Goal: Transaction & Acquisition: Purchase product/service

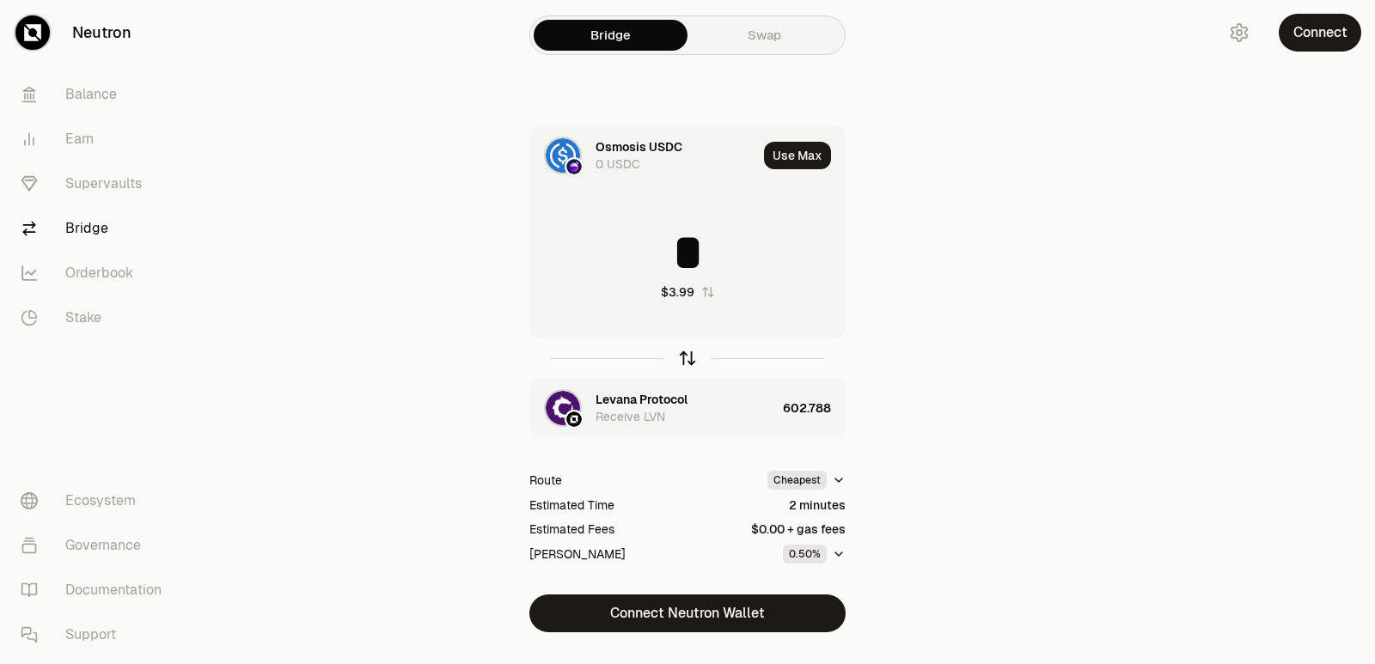
click at [683, 361] on icon "button" at bounding box center [687, 358] width 19 height 19
click at [684, 354] on icon "button" at bounding box center [687, 358] width 19 height 19
click at [684, 356] on icon "button" at bounding box center [687, 355] width 11 height 5
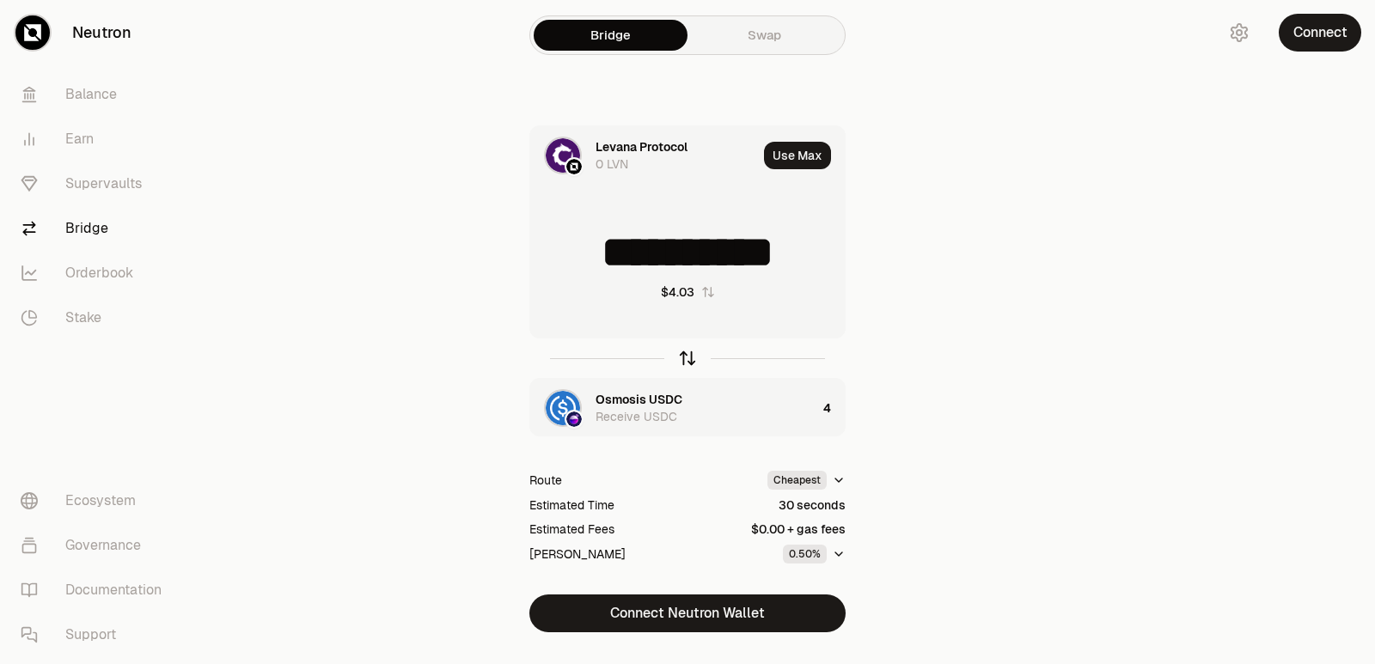
click at [684, 356] on icon "button" at bounding box center [687, 355] width 11 height 5
click at [686, 368] on div at bounding box center [687, 359] width 316 height 40
click at [688, 357] on icon "button" at bounding box center [687, 358] width 19 height 19
type input "*"
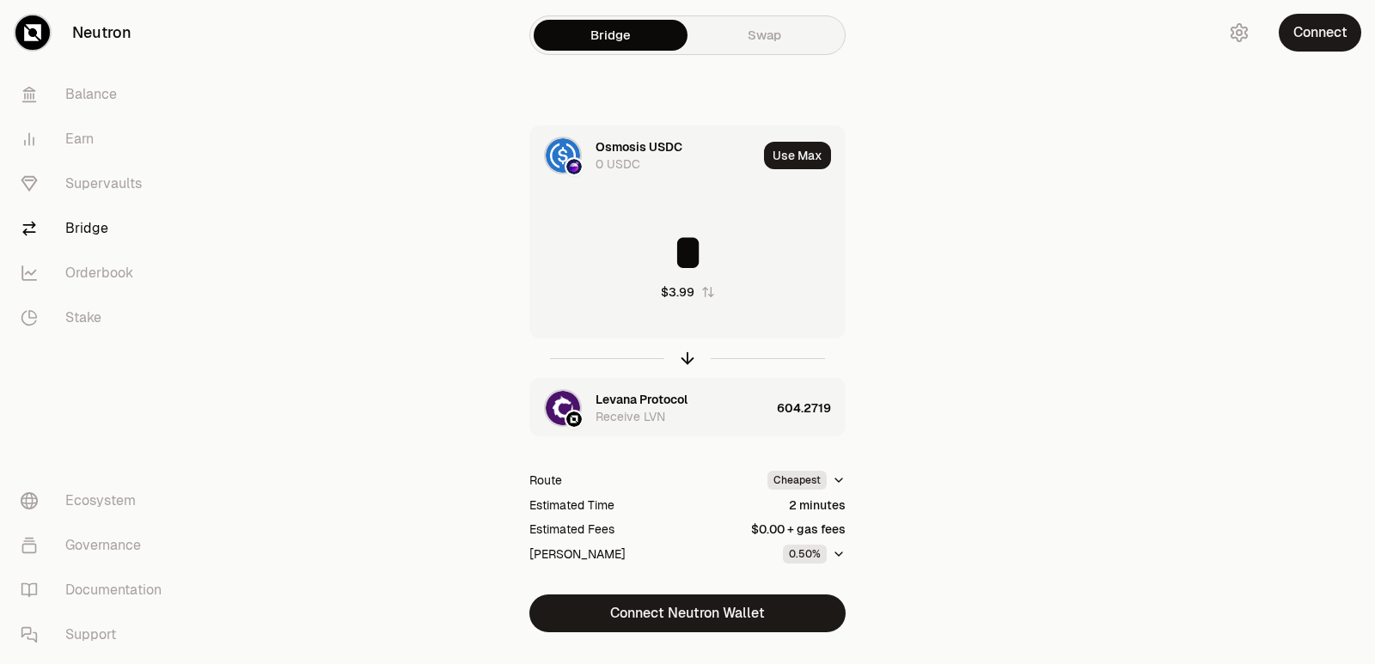
click at [663, 399] on div "Levana Protocol" at bounding box center [642, 399] width 92 height 17
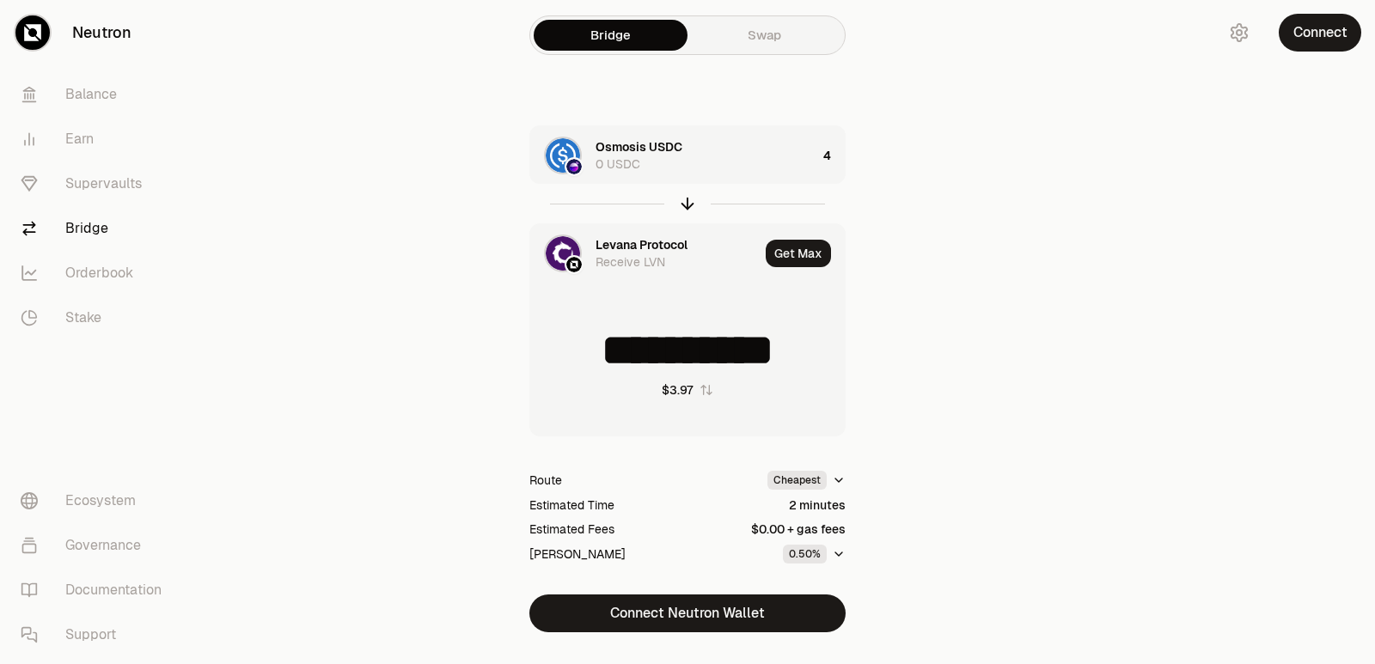
click at [632, 239] on div "Levana Protocol" at bounding box center [642, 244] width 92 height 17
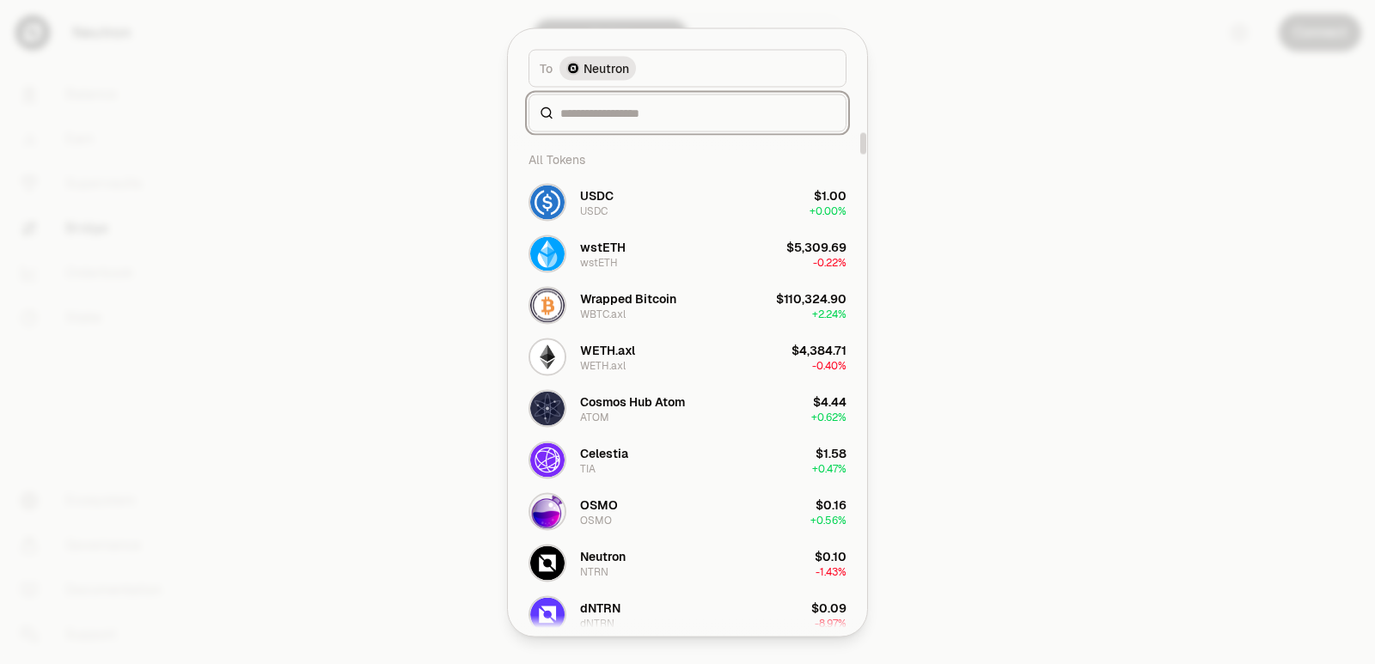
click at [633, 118] on input at bounding box center [697, 112] width 275 height 17
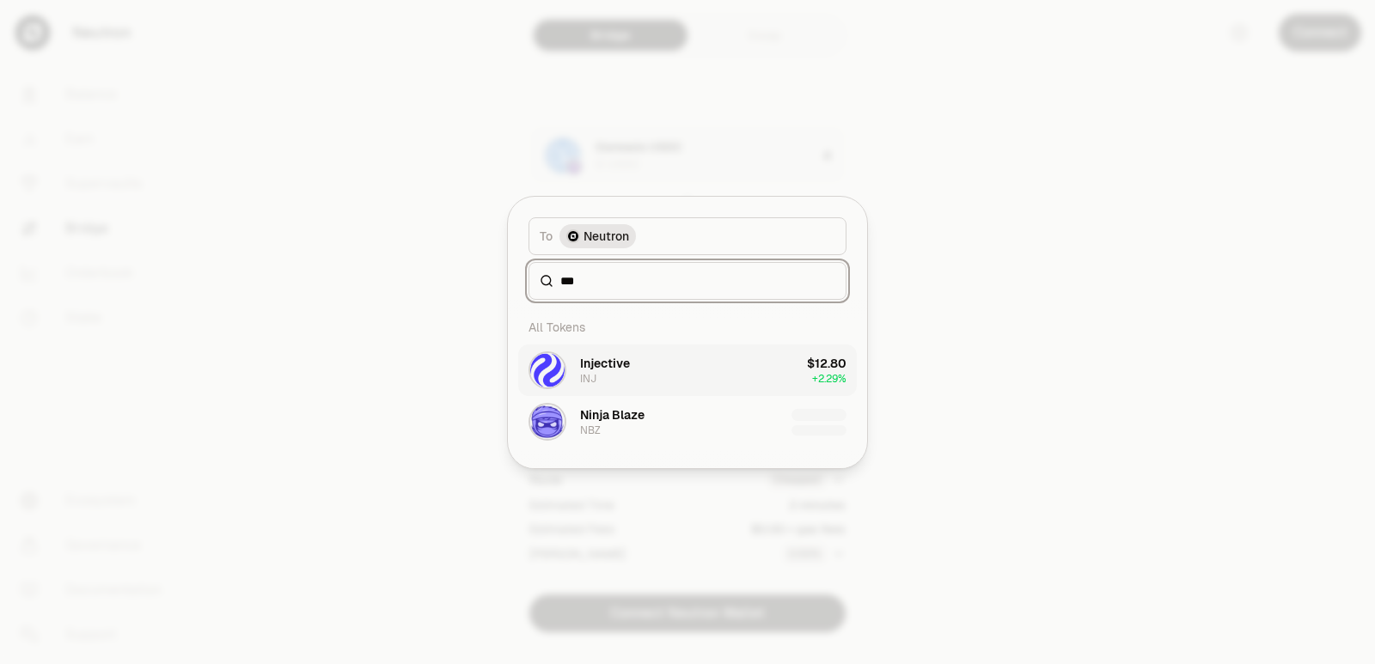
type input "***"
click at [683, 371] on button "Injective INJ $12.80 + 2.29%" at bounding box center [687, 371] width 339 height 52
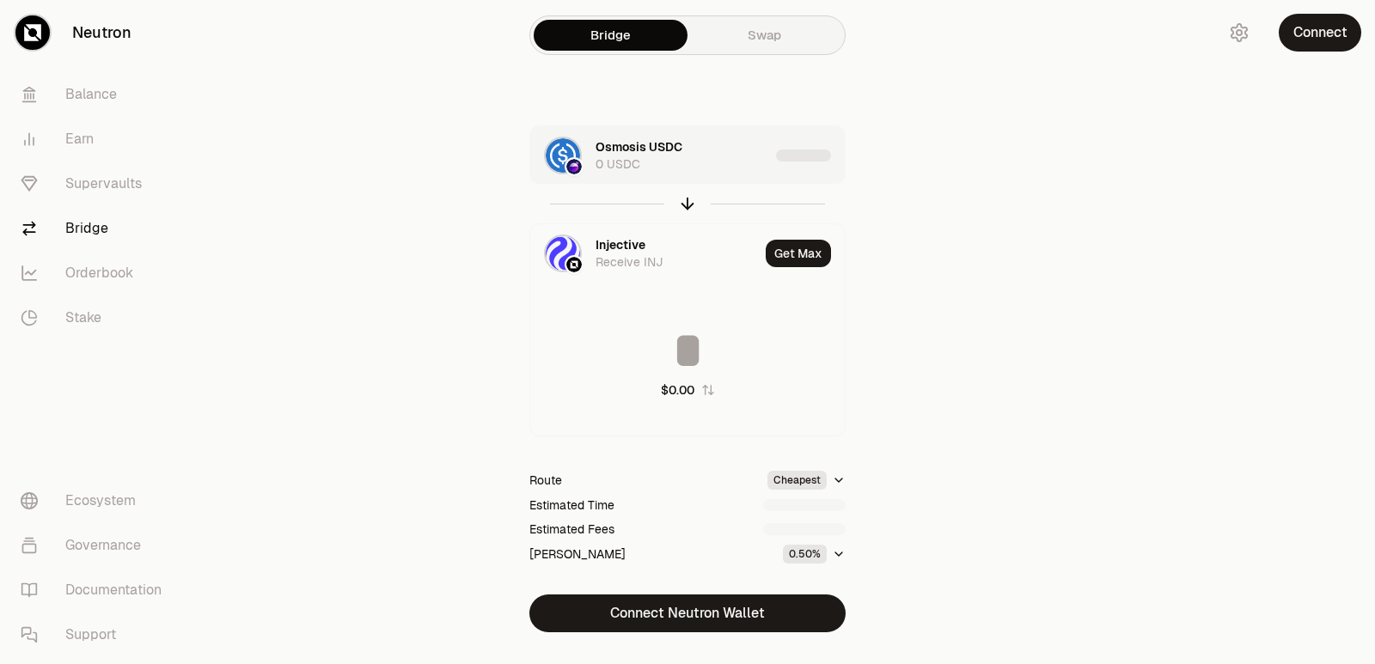
click at [725, 160] on div "Osmosis USDC 0 USDC" at bounding box center [683, 155] width 174 height 34
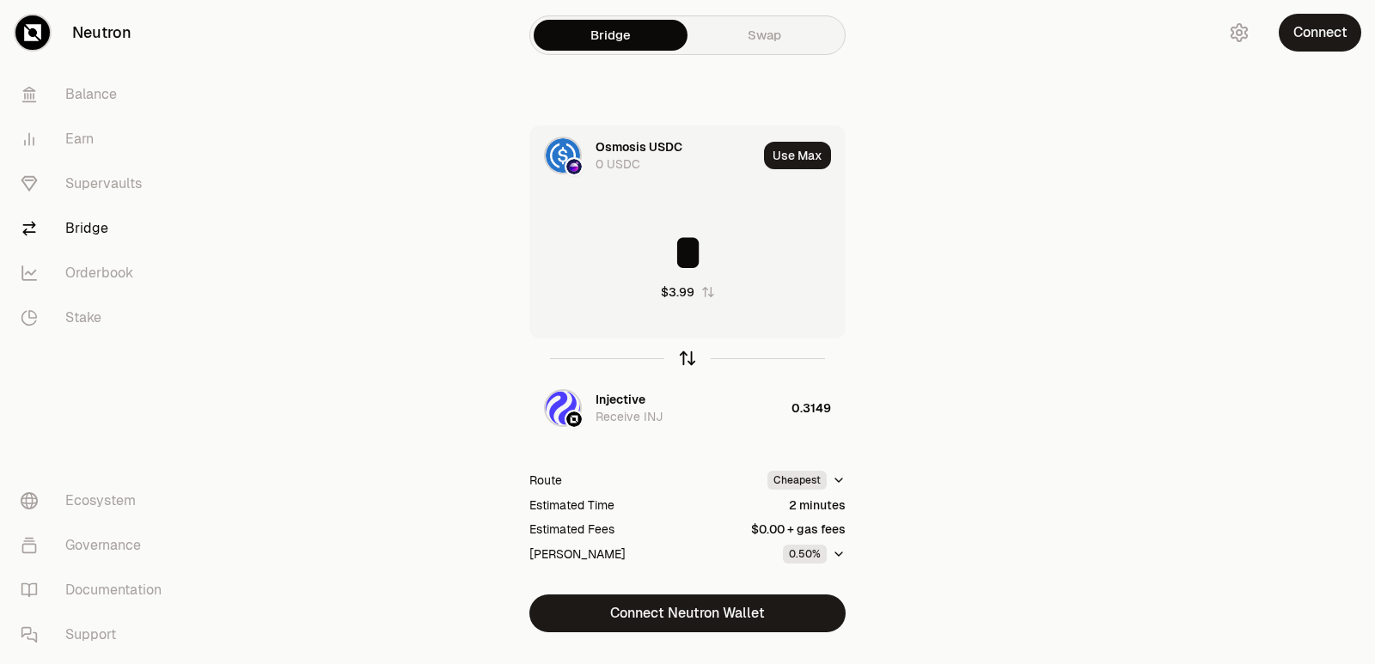
click at [684, 359] on icon "button" at bounding box center [687, 358] width 19 height 19
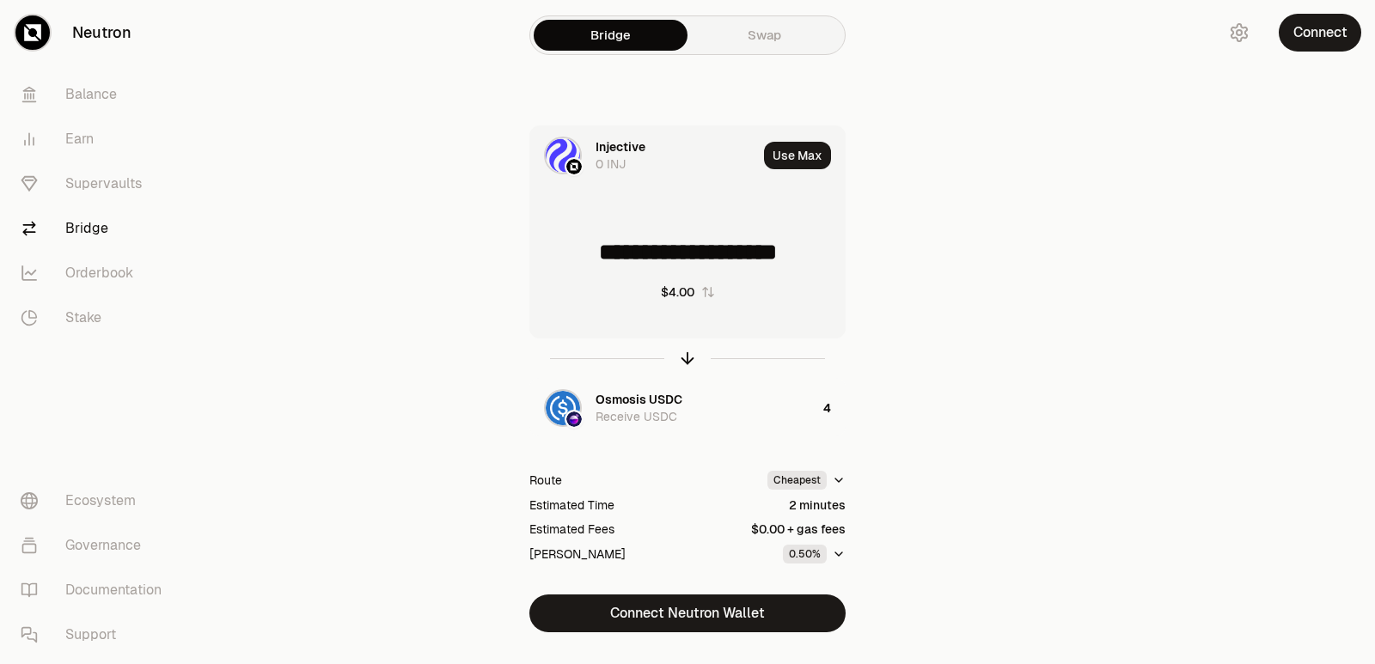
drag, startPoint x: 828, startPoint y: 254, endPoint x: 600, endPoint y: 256, distance: 227.7
click at [600, 256] on input "**********" at bounding box center [687, 253] width 315 height 52
type input "******"
click at [686, 351] on icon "button" at bounding box center [687, 358] width 19 height 19
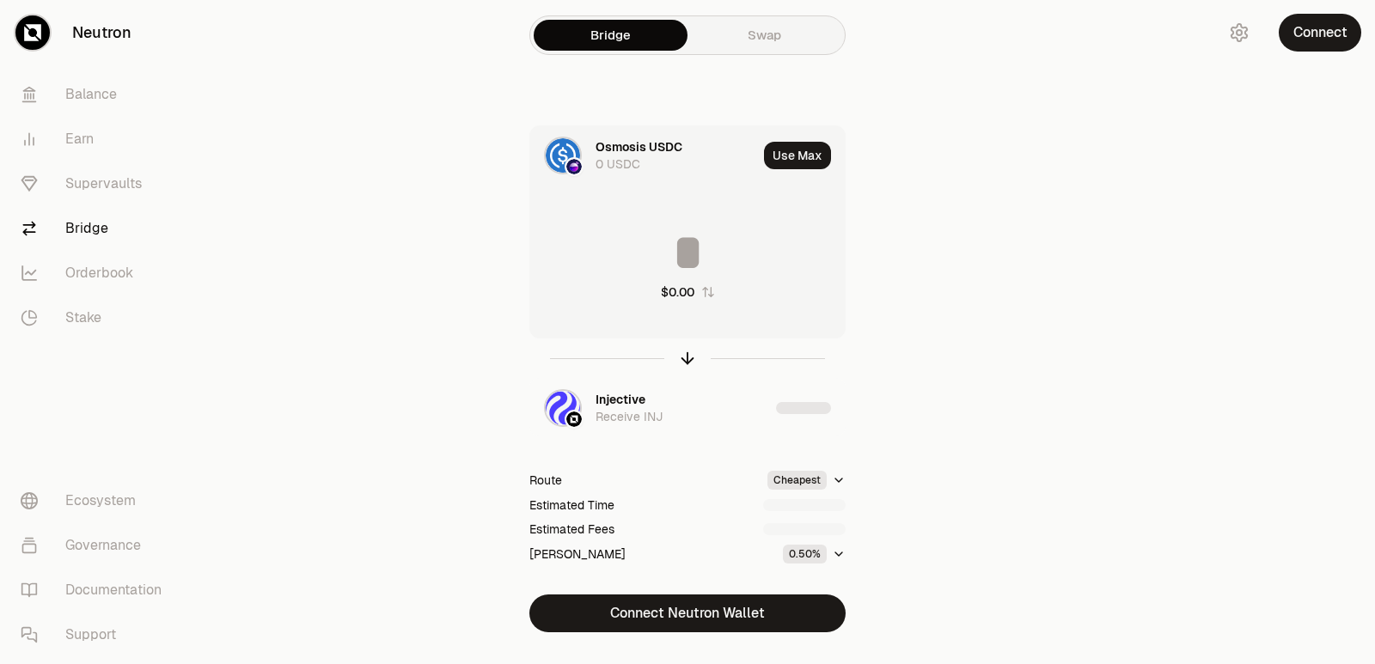
click at [685, 273] on input at bounding box center [687, 253] width 315 height 52
click at [692, 274] on input "********" at bounding box center [687, 253] width 315 height 52
click at [693, 273] on input "********" at bounding box center [687, 253] width 315 height 52
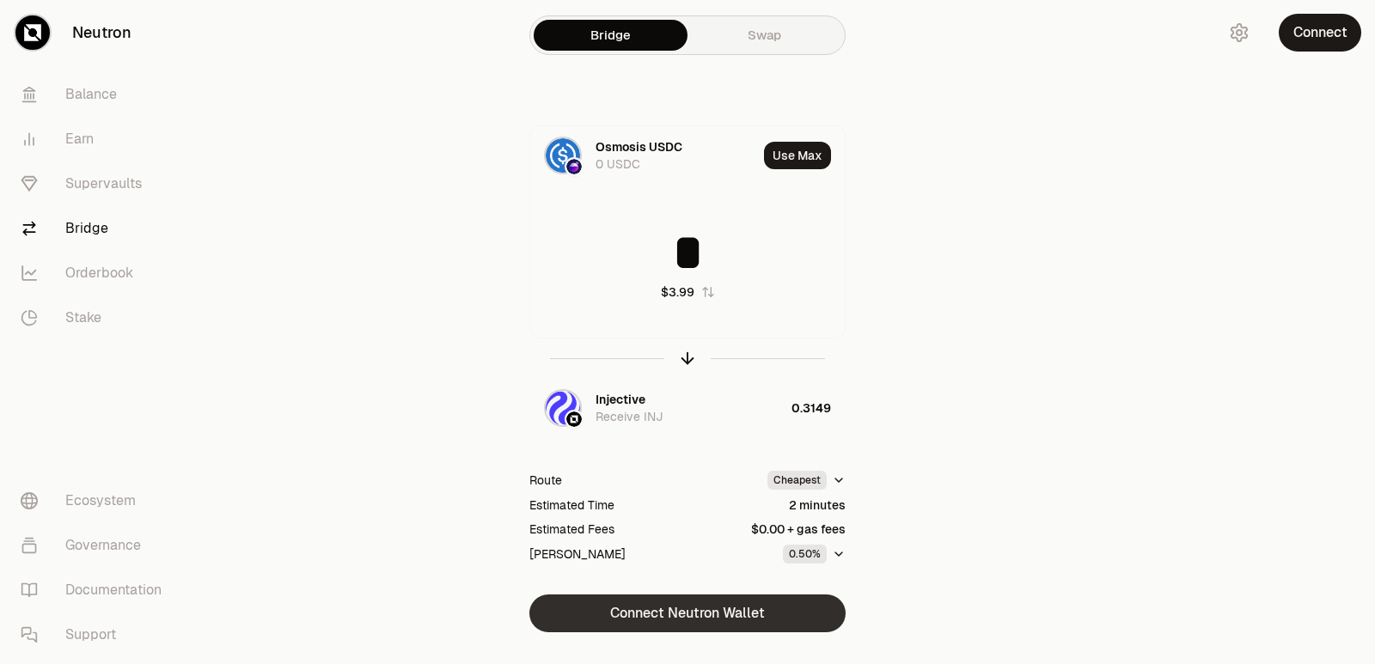
type input "*"
click at [679, 618] on button "Connect Neutron Wallet" at bounding box center [687, 614] width 316 height 38
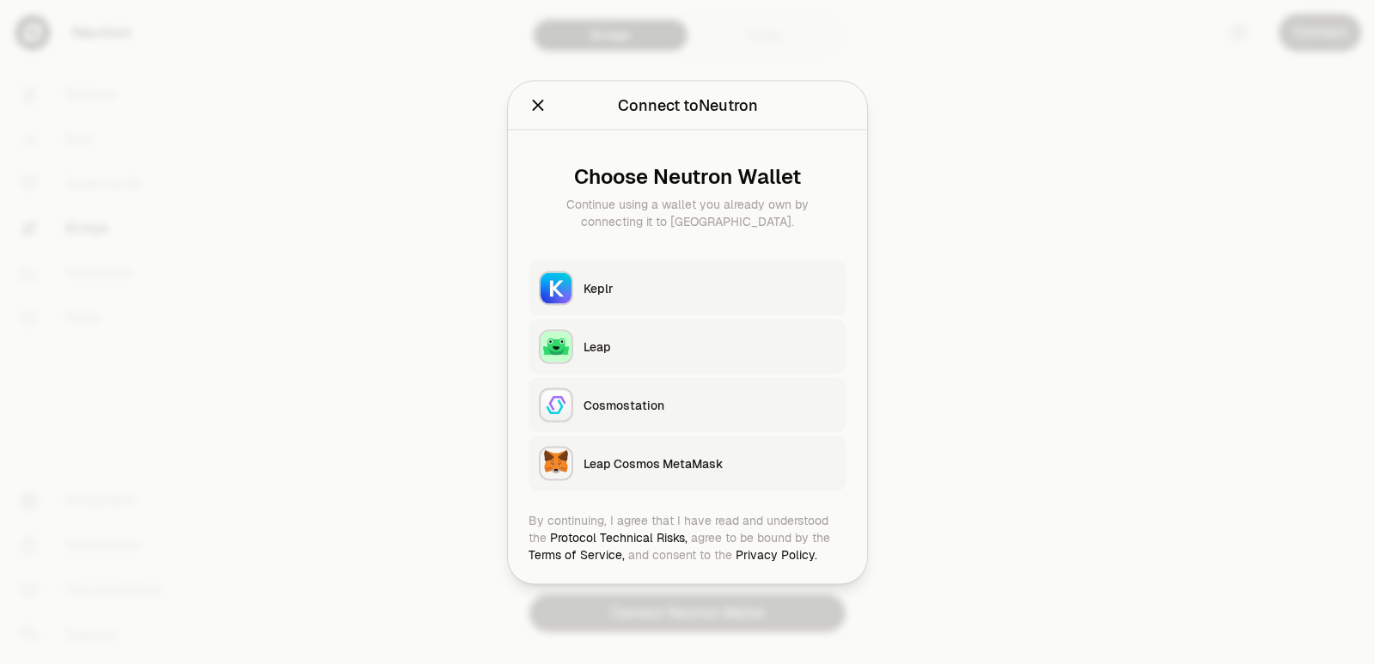
click at [667, 296] on button "Keplr" at bounding box center [688, 287] width 318 height 55
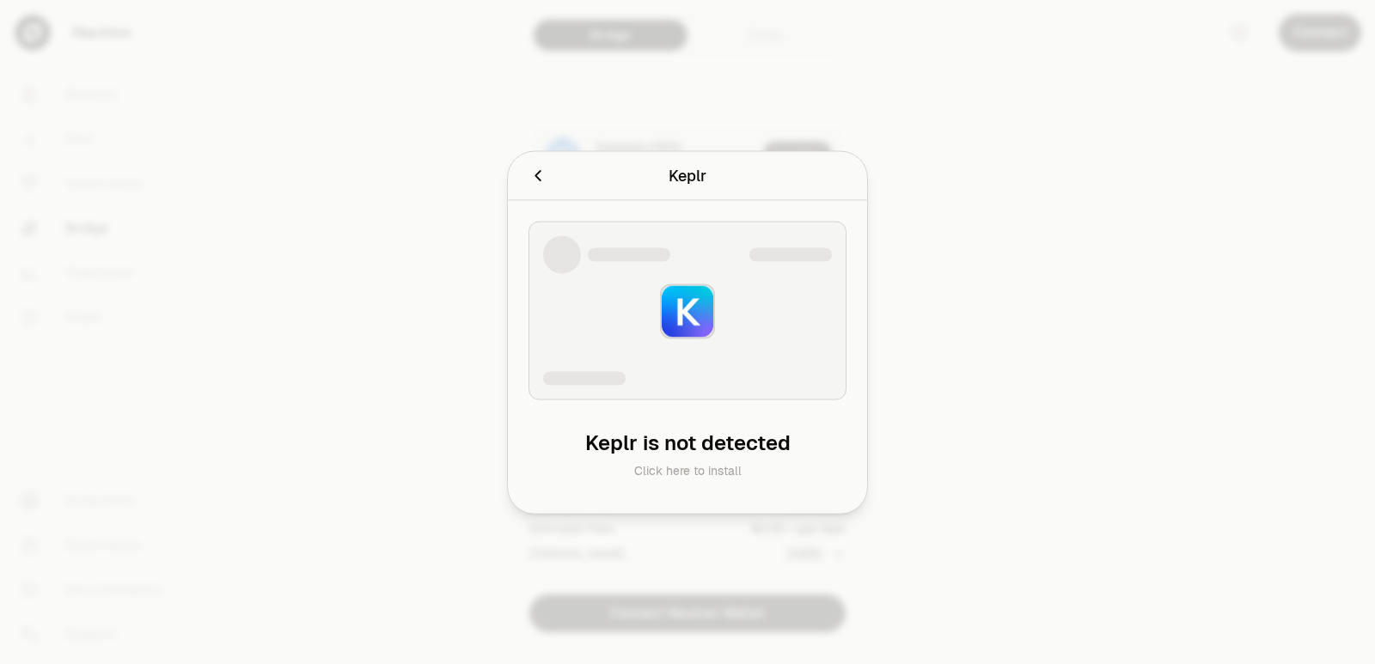
click at [1098, 419] on div at bounding box center [687, 332] width 1375 height 664
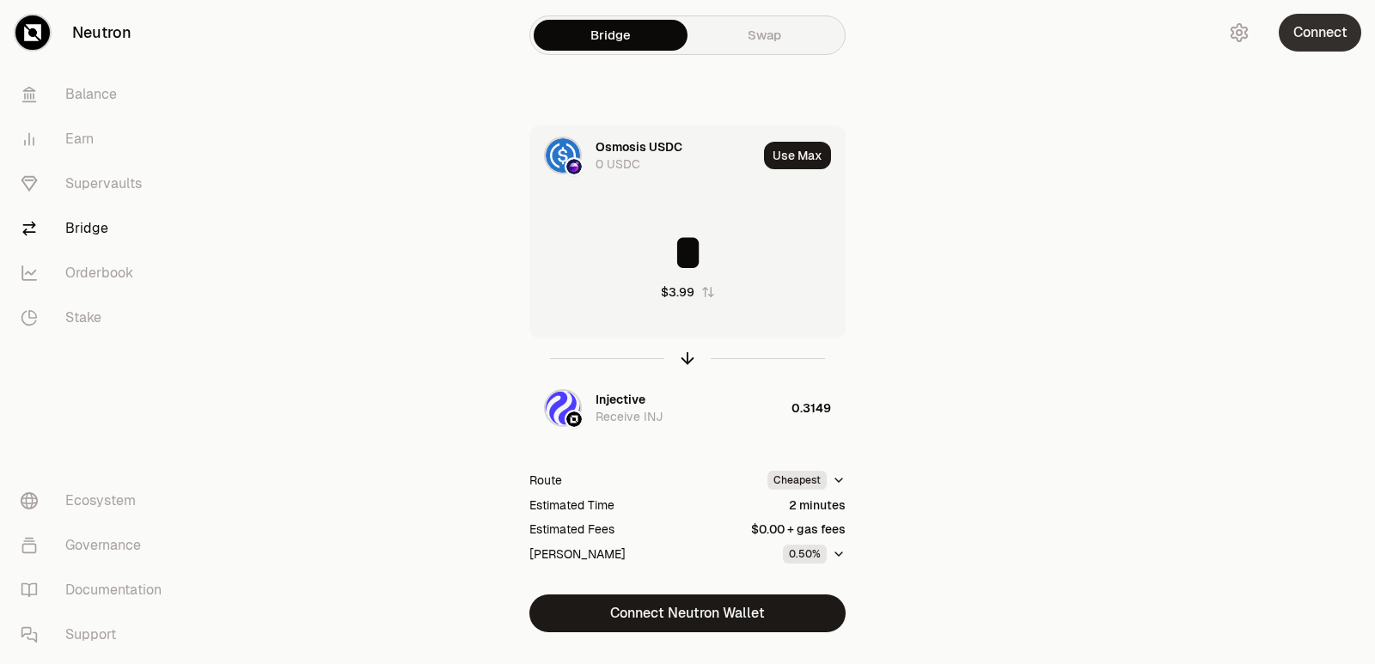
click at [1329, 27] on button "Connect" at bounding box center [1320, 33] width 82 height 38
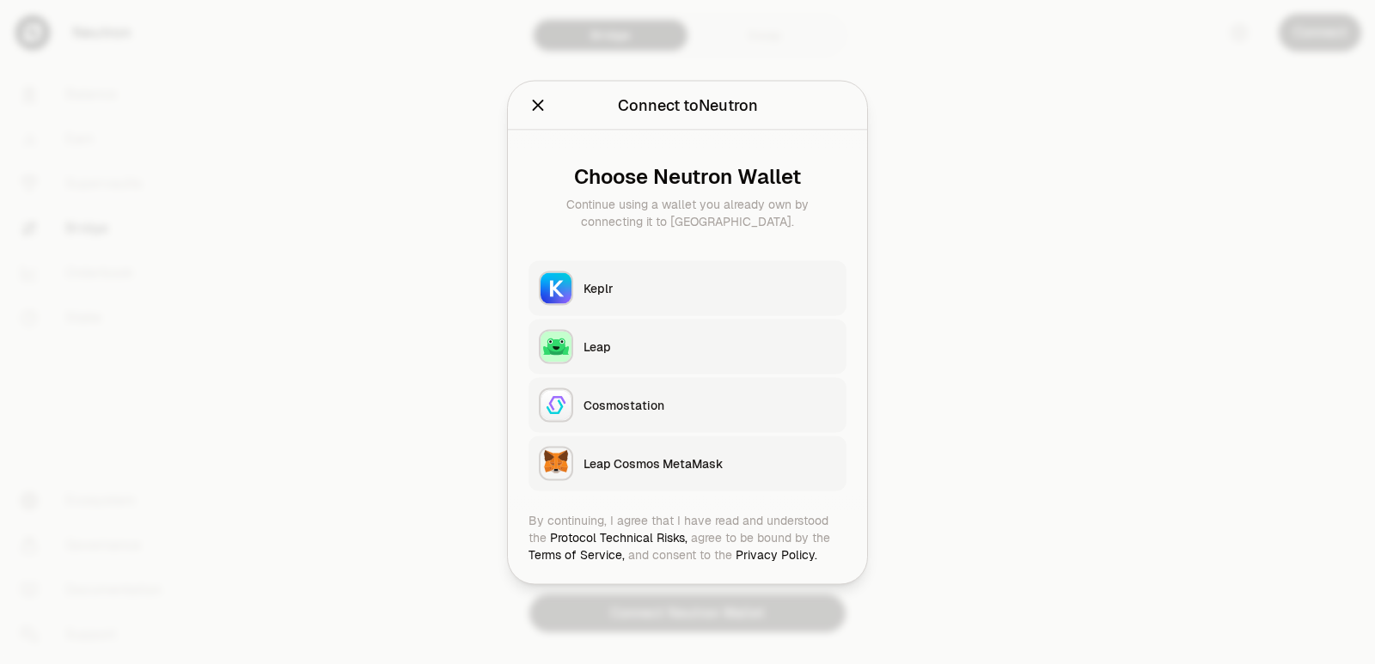
click at [572, 277] on div "button" at bounding box center [556, 288] width 34 height 34
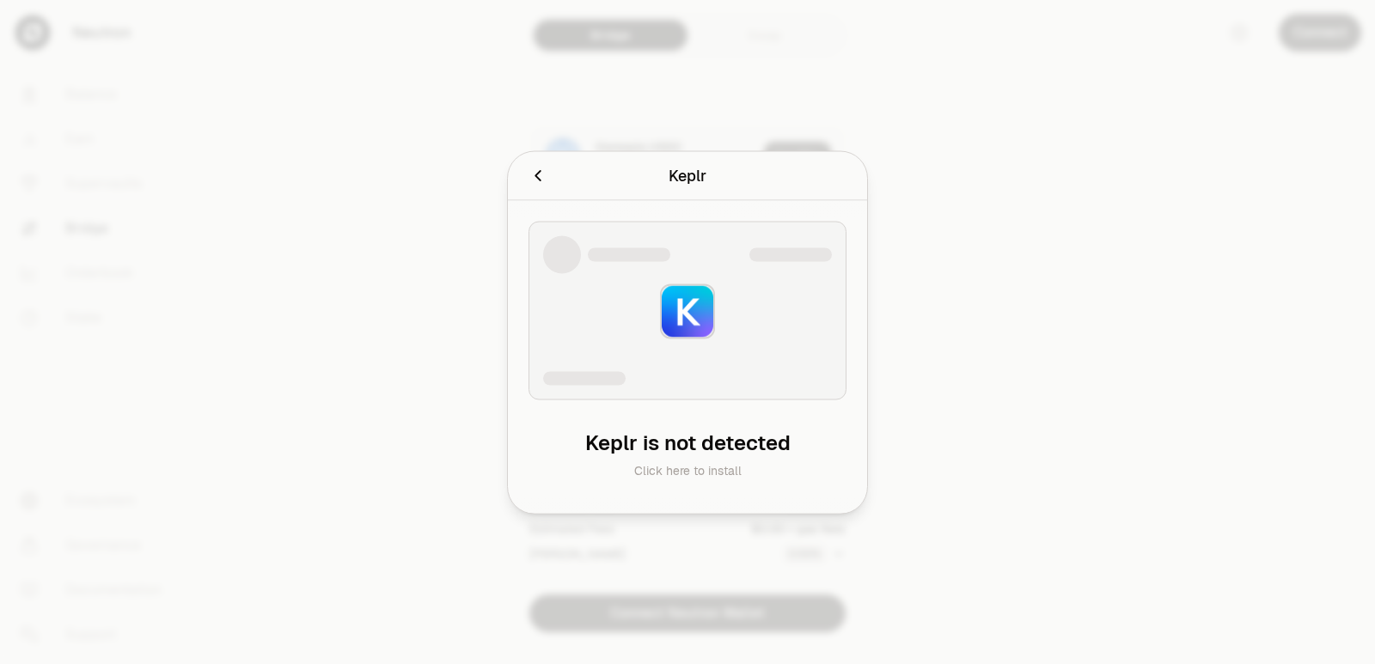
click at [1201, 217] on div at bounding box center [687, 332] width 1375 height 664
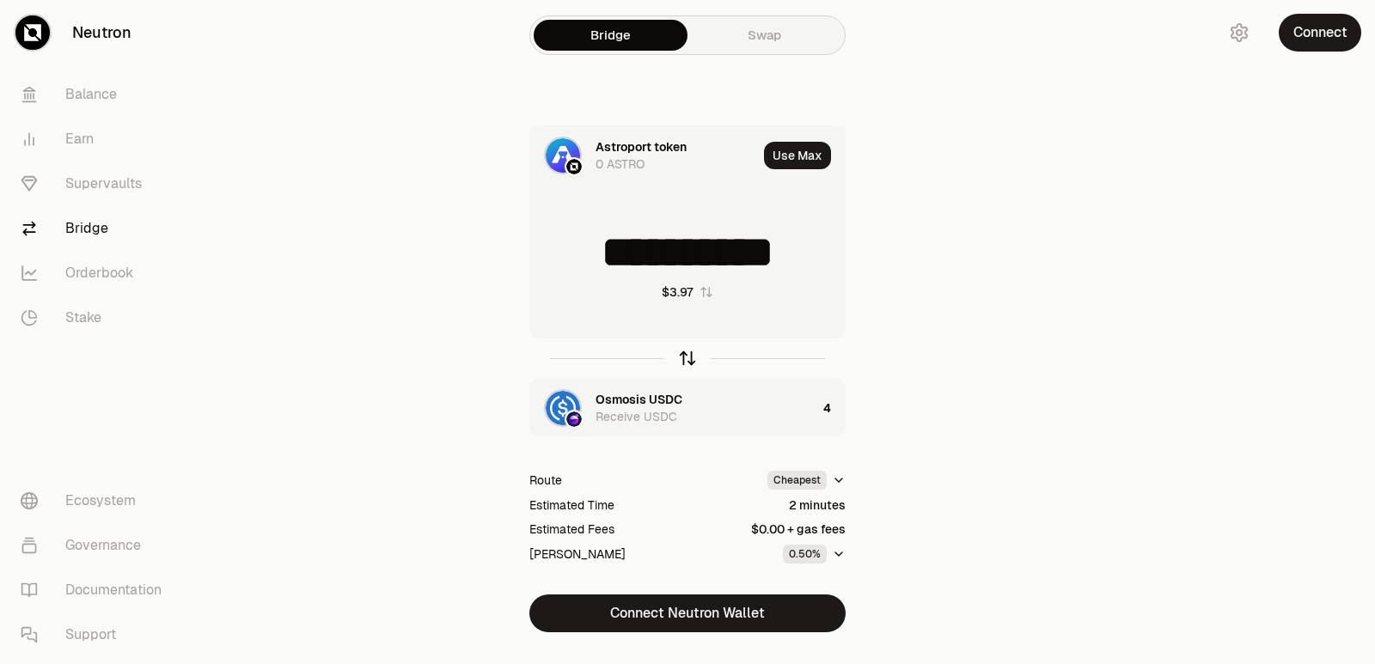
click at [684, 357] on icon "button" at bounding box center [687, 358] width 19 height 19
drag, startPoint x: 813, startPoint y: 252, endPoint x: 620, endPoint y: 251, distance: 192.5
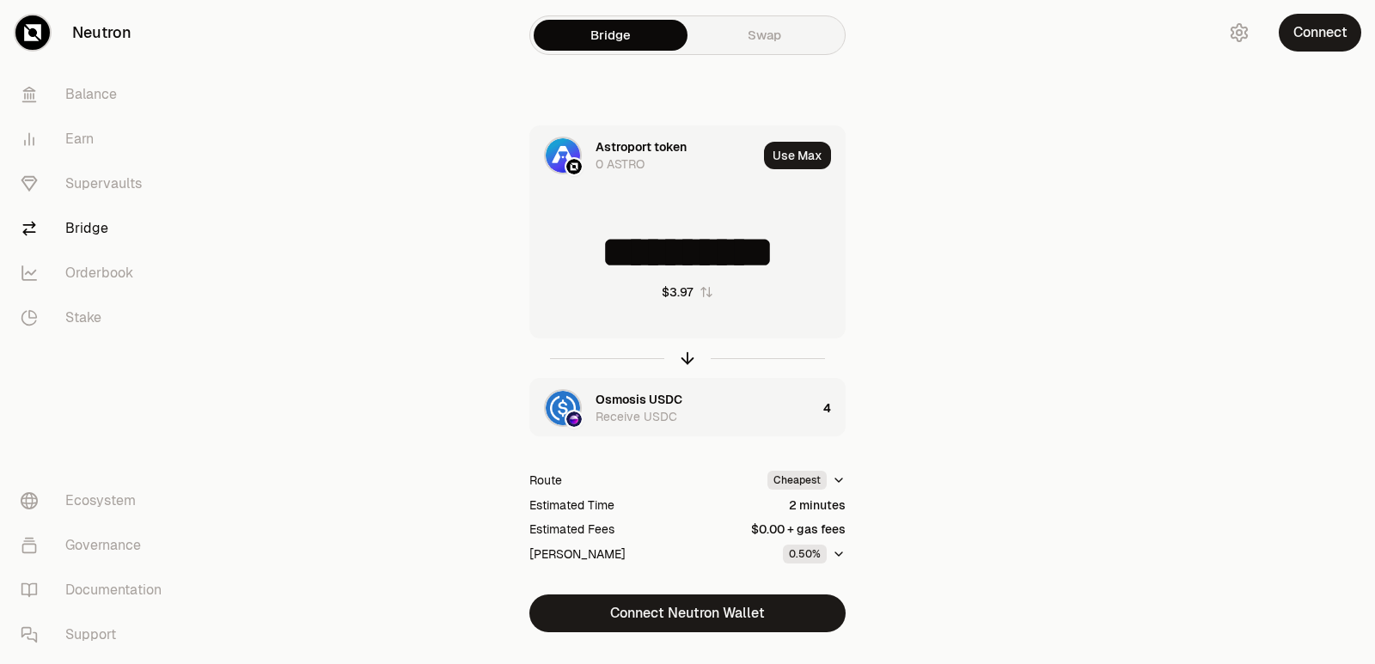
click at [620, 251] on input "**********" at bounding box center [687, 253] width 315 height 52
type input "****"
click at [685, 362] on icon "button" at bounding box center [687, 358] width 19 height 19
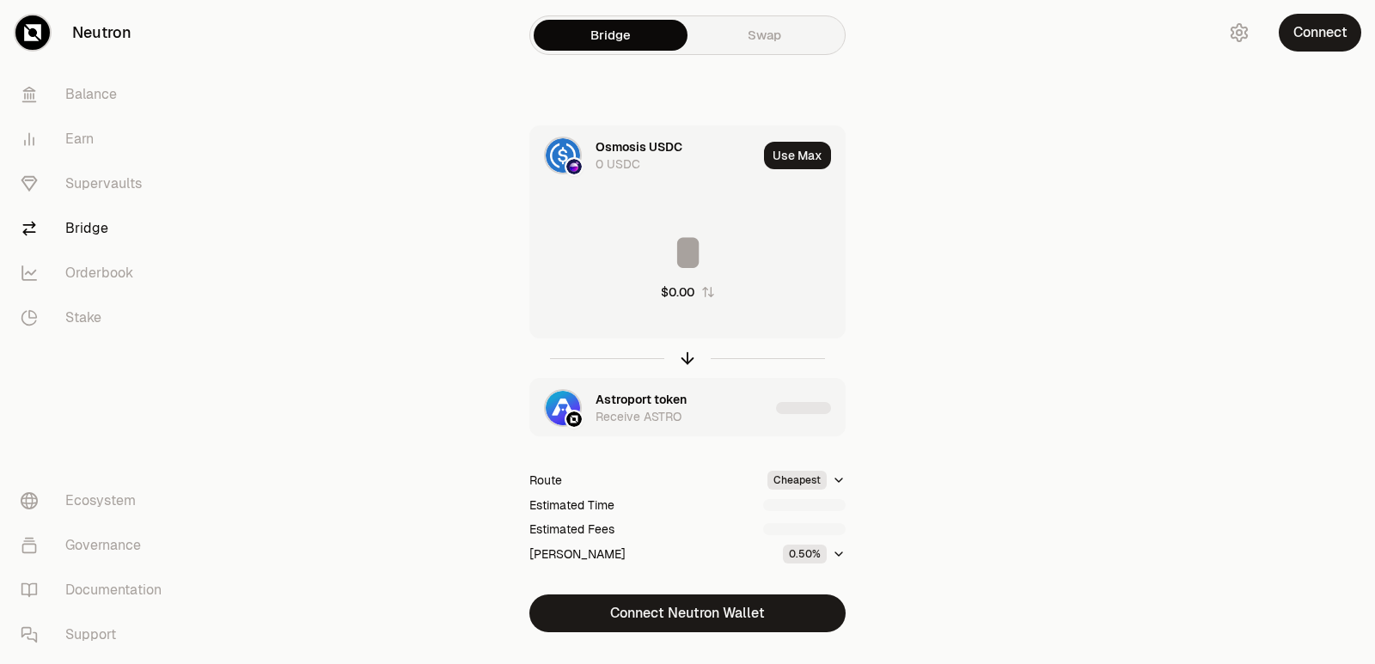
click at [674, 253] on input at bounding box center [687, 253] width 315 height 52
click at [685, 356] on icon "button" at bounding box center [687, 355] width 11 height 5
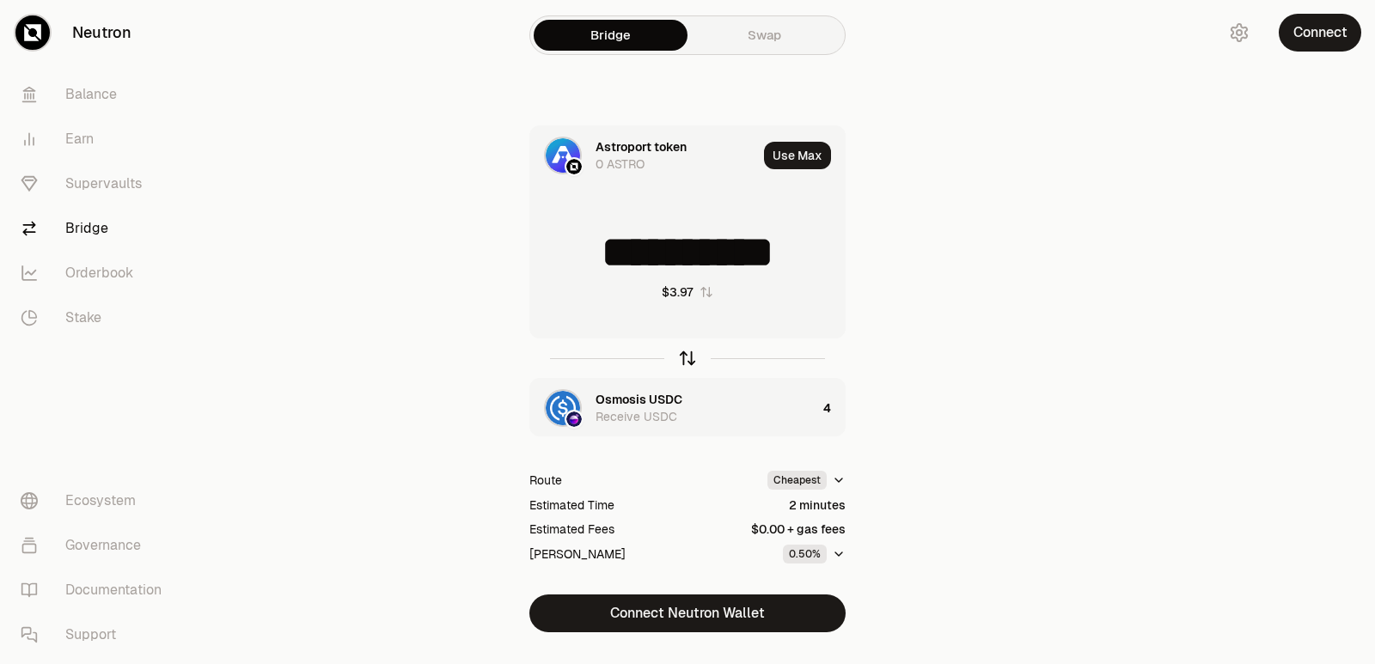
click at [685, 356] on icon "button" at bounding box center [687, 355] width 11 height 5
click at [689, 363] on icon "button" at bounding box center [687, 358] width 19 height 19
click at [619, 146] on div "Astroport token" at bounding box center [641, 146] width 91 height 17
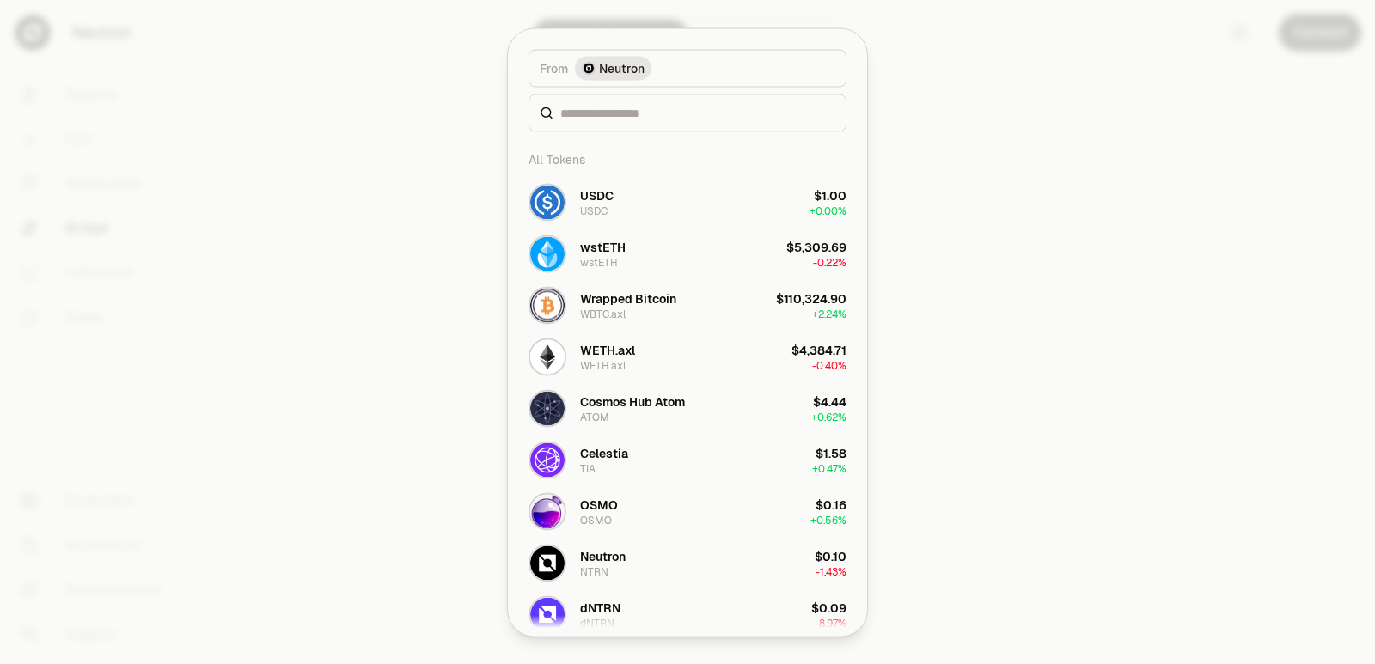
type input "**********"
click at [624, 113] on input at bounding box center [697, 112] width 275 height 17
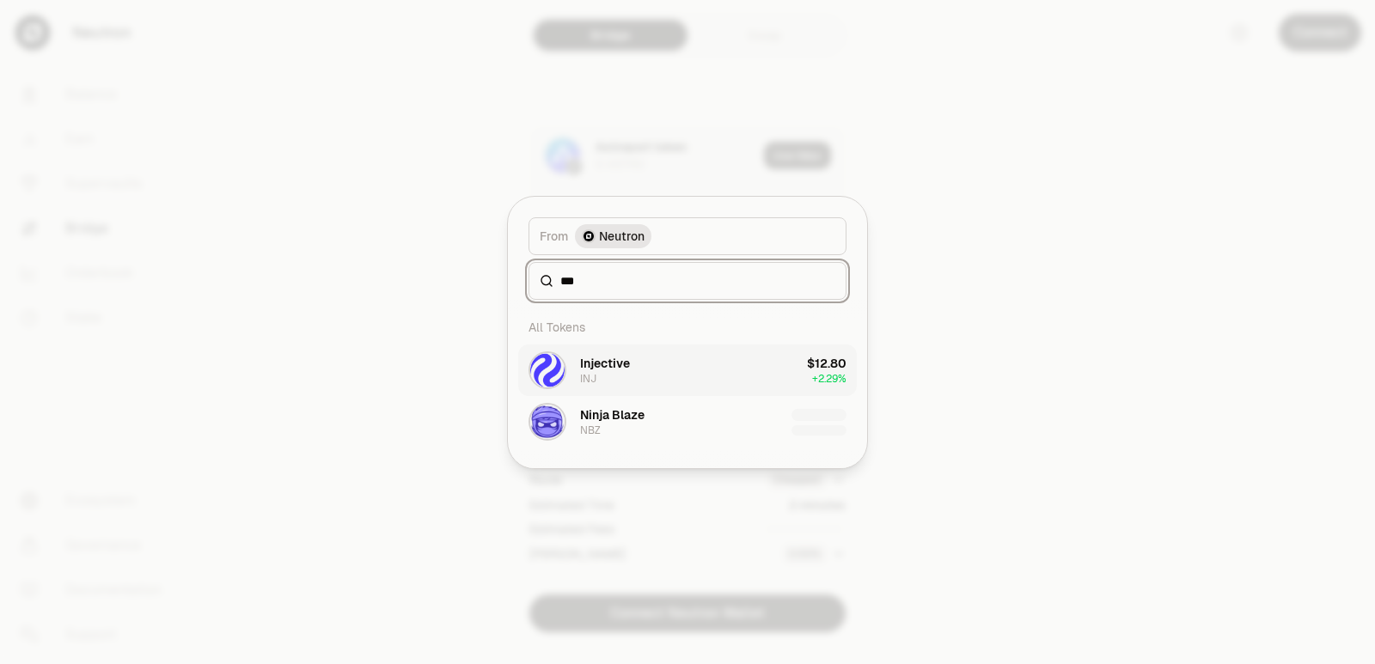
type input "***"
click at [659, 369] on button "Injective INJ $12.80 + 2.29%" at bounding box center [687, 371] width 339 height 52
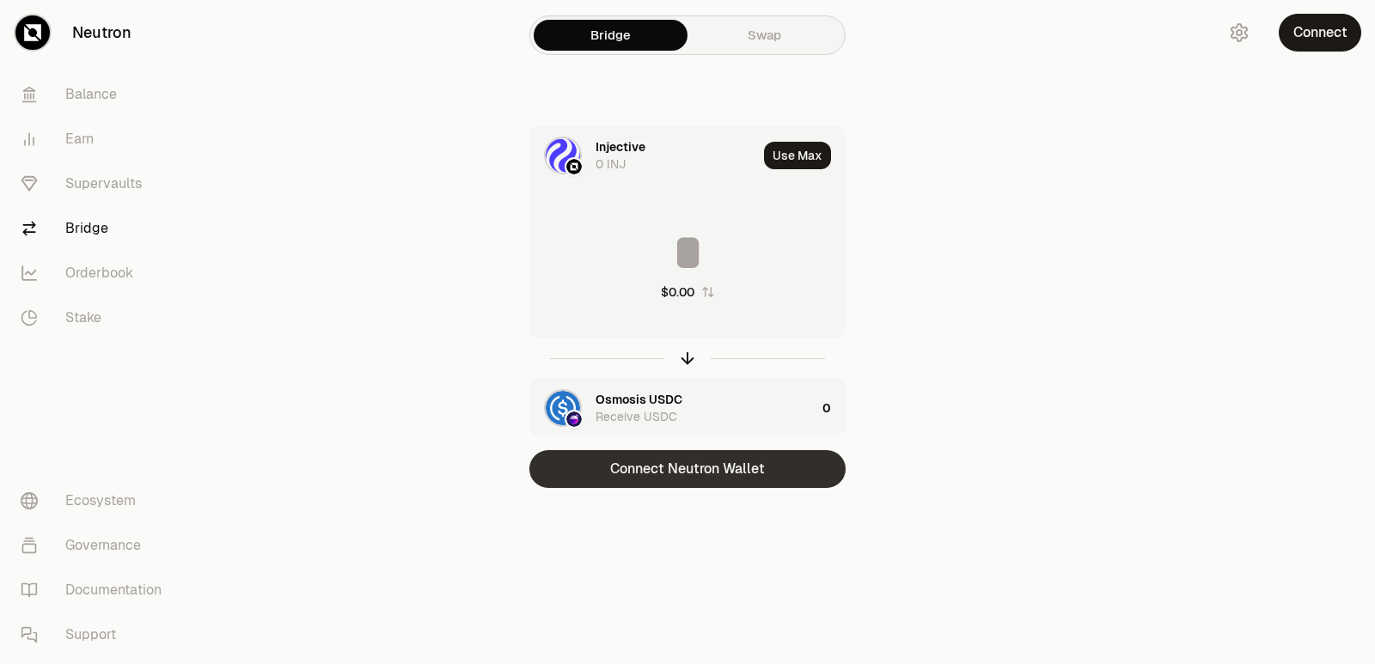
click at [694, 477] on button "Connect Neutron Wallet" at bounding box center [687, 469] width 316 height 38
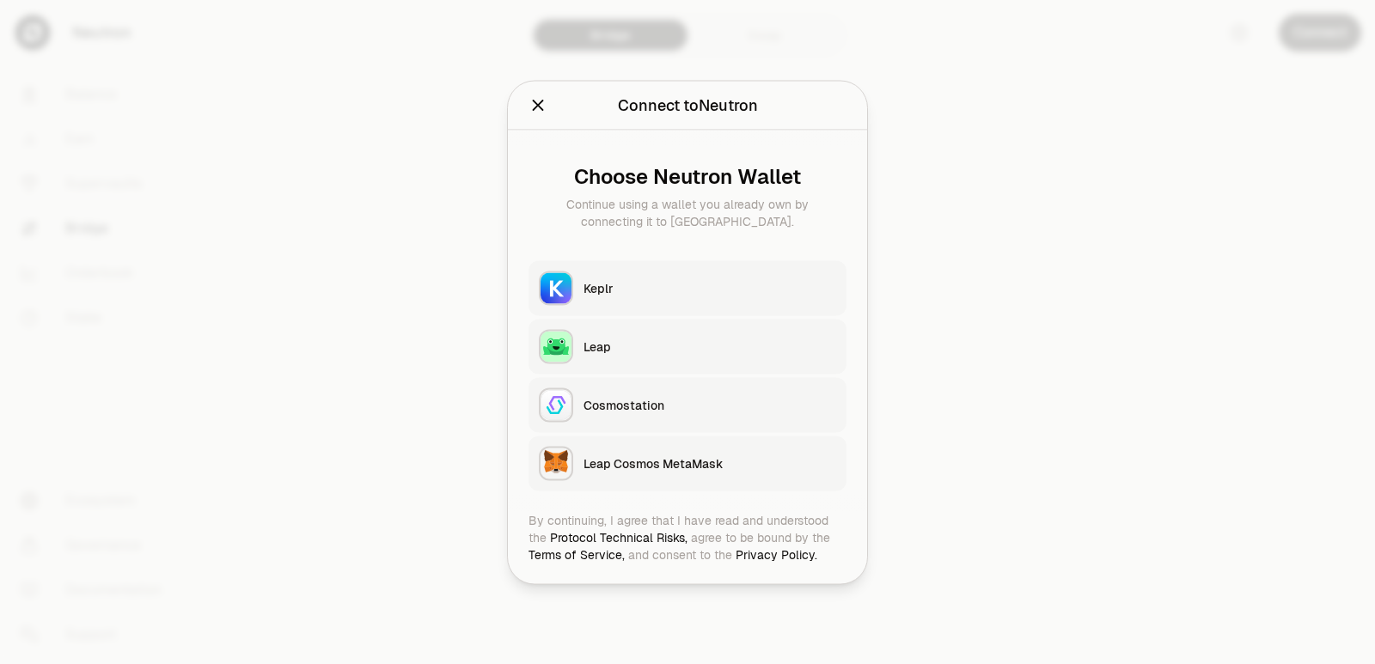
click at [640, 278] on button "Keplr" at bounding box center [688, 287] width 318 height 55
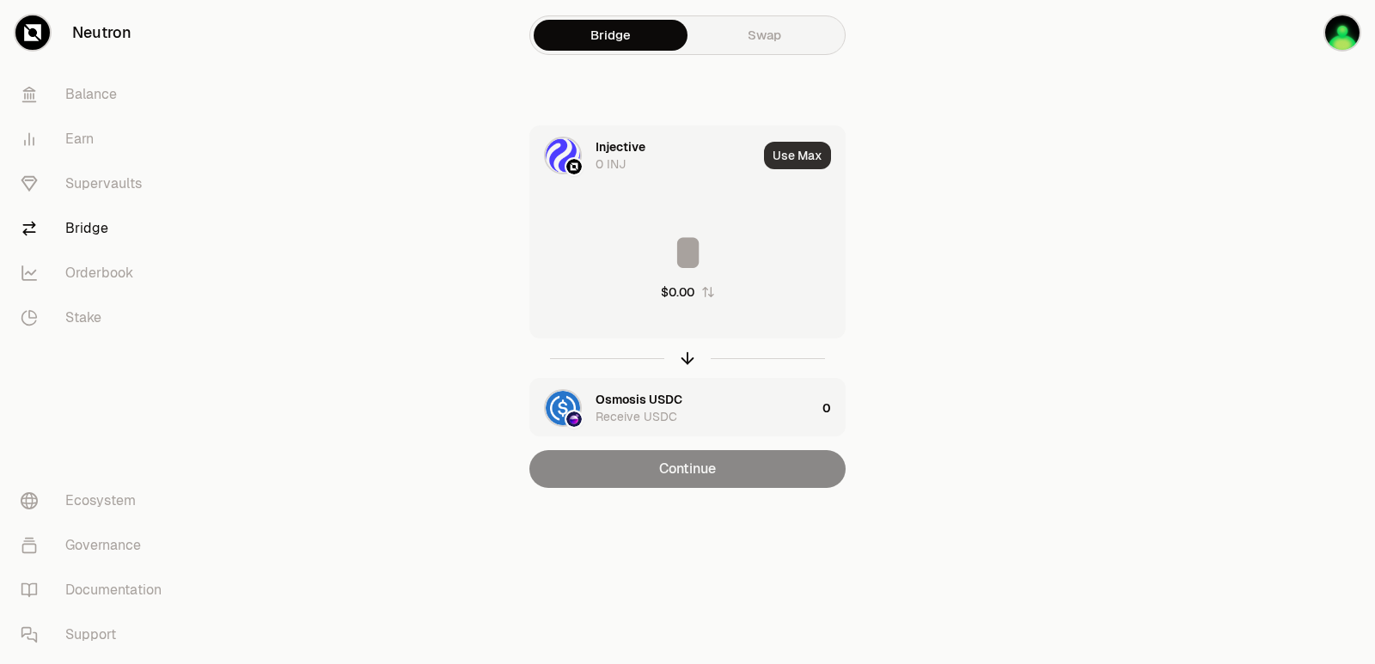
click at [805, 149] on button "Use Max" at bounding box center [797, 155] width 67 height 27
type input "*"
click at [799, 160] on div "Using Max" at bounding box center [799, 155] width 92 height 58
click at [687, 368] on div at bounding box center [687, 359] width 316 height 40
click at [687, 368] on icon "button" at bounding box center [687, 358] width 19 height 19
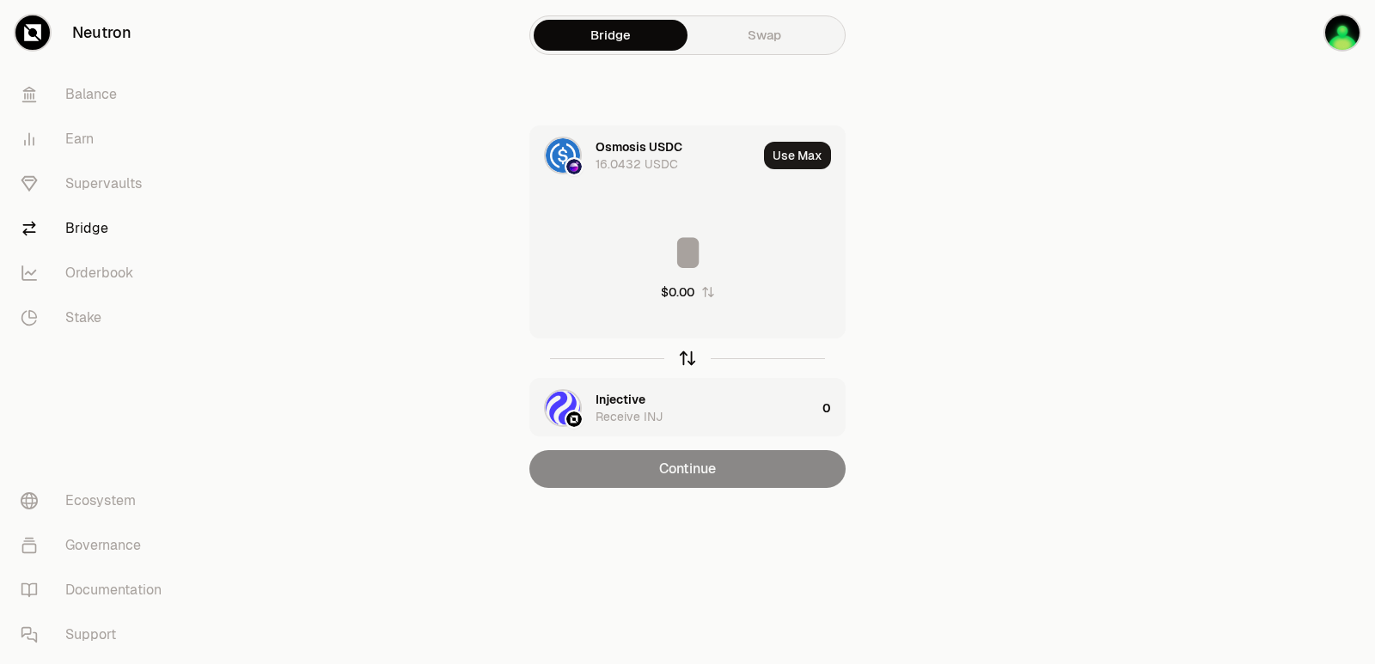
click at [687, 362] on icon "button" at bounding box center [687, 358] width 0 height 11
type input "*"
click at [789, 160] on button "Use Max" at bounding box center [797, 155] width 67 height 27
click at [685, 361] on icon "button" at bounding box center [687, 358] width 19 height 19
click at [681, 359] on icon "button" at bounding box center [687, 358] width 19 height 19
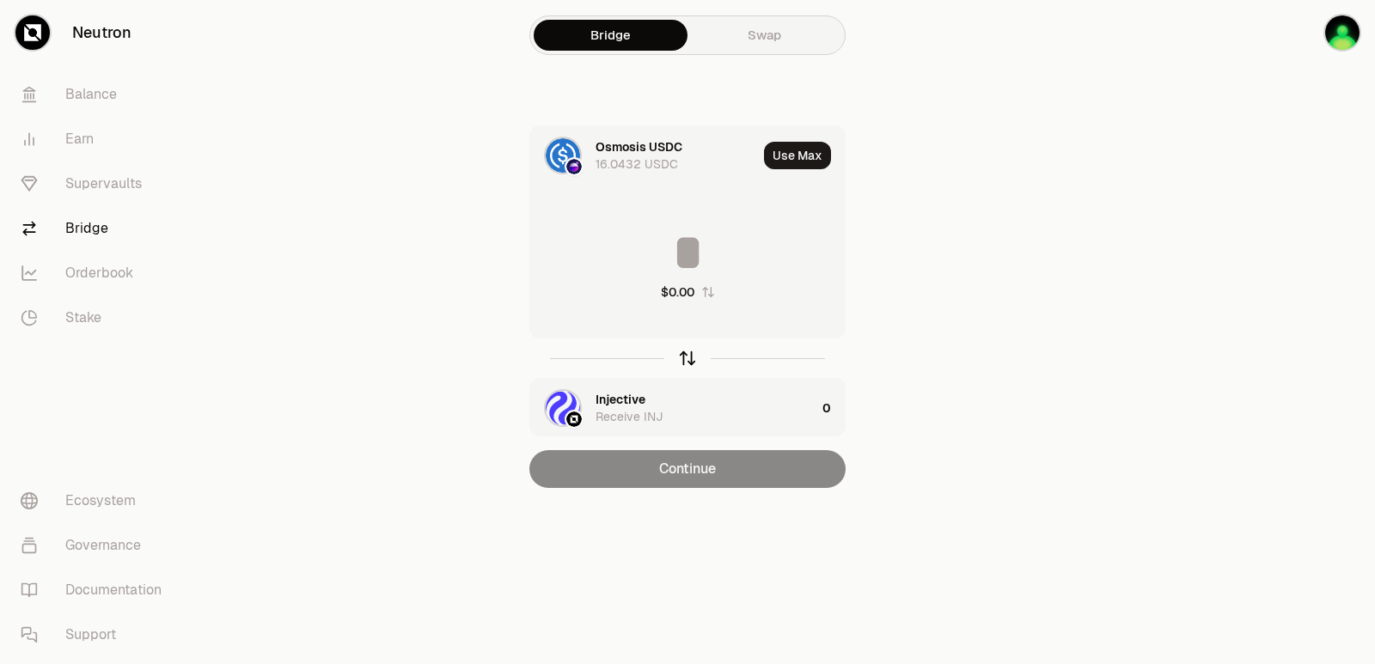
type input "*"
click at [679, 357] on icon "button" at bounding box center [687, 358] width 19 height 19
type input "*"
click at [679, 357] on icon "button" at bounding box center [687, 358] width 19 height 19
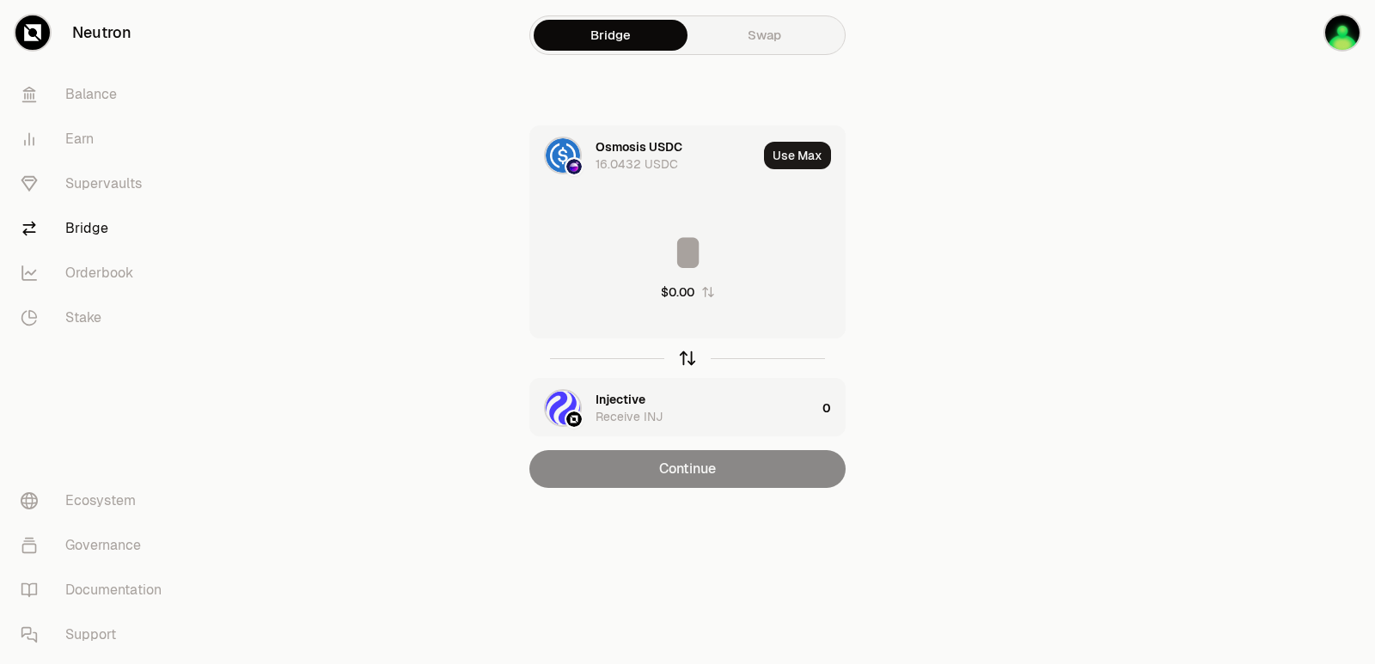
click at [679, 357] on icon "button" at bounding box center [687, 358] width 19 height 19
type input "*"
click at [679, 357] on icon "button" at bounding box center [687, 358] width 19 height 19
click at [683, 351] on icon "button" at bounding box center [687, 358] width 19 height 19
type input "*"
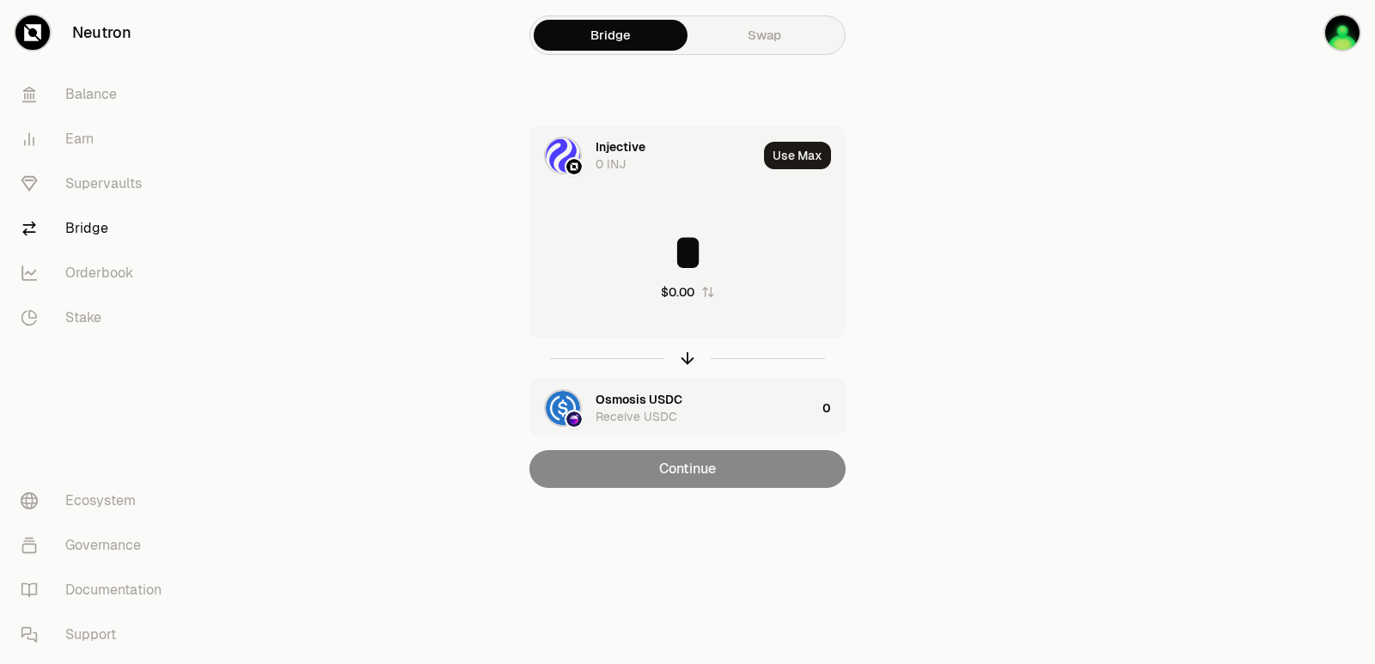
click at [1211, 272] on div at bounding box center [1278, 278] width 192 height 557
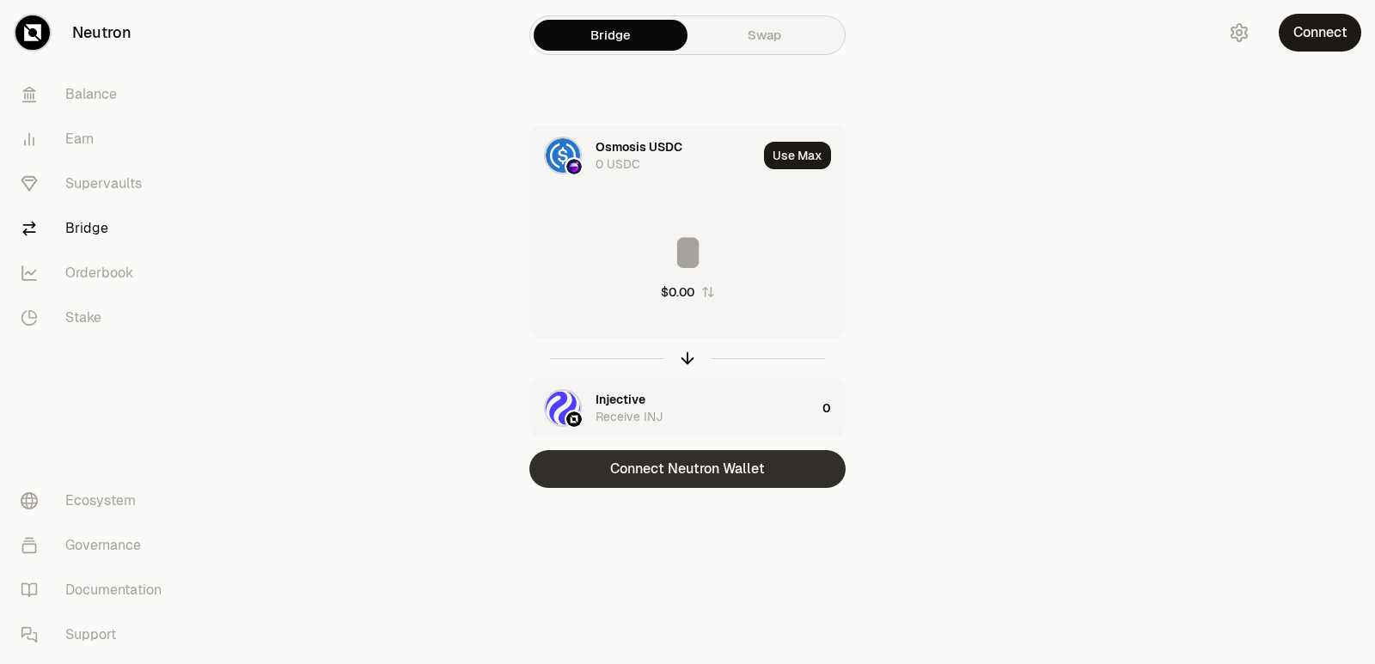
click at [677, 458] on div "Connect Neutron Wallet" at bounding box center [687, 469] width 316 height 38
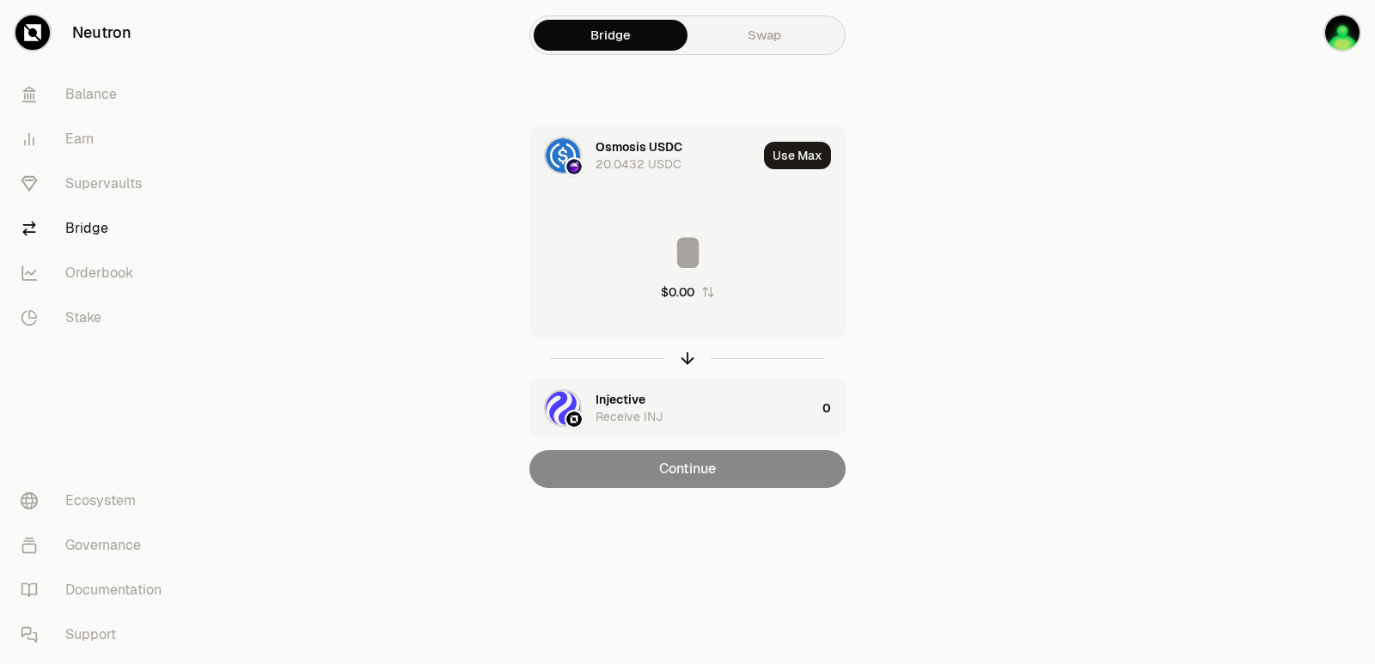
click at [675, 225] on div "$0.00" at bounding box center [687, 263] width 315 height 151
click at [653, 270] on input at bounding box center [687, 253] width 315 height 52
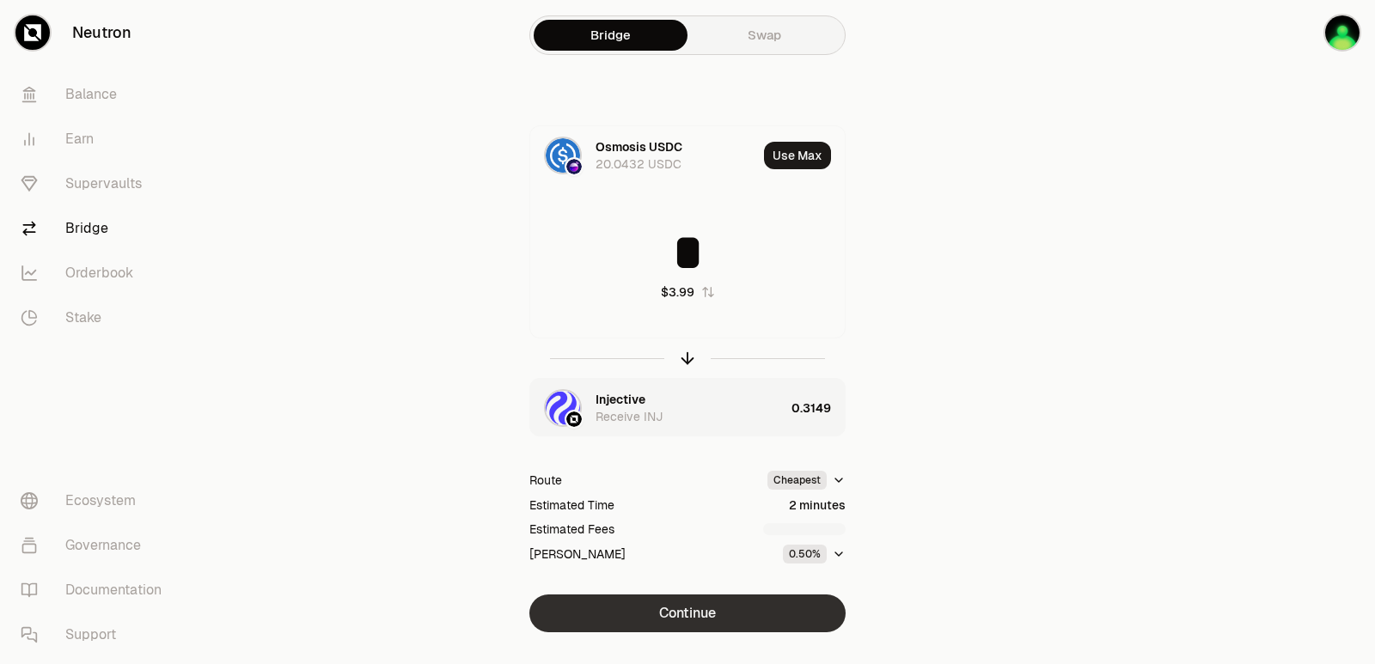
type input "*"
click at [694, 614] on button "Continue" at bounding box center [687, 614] width 316 height 38
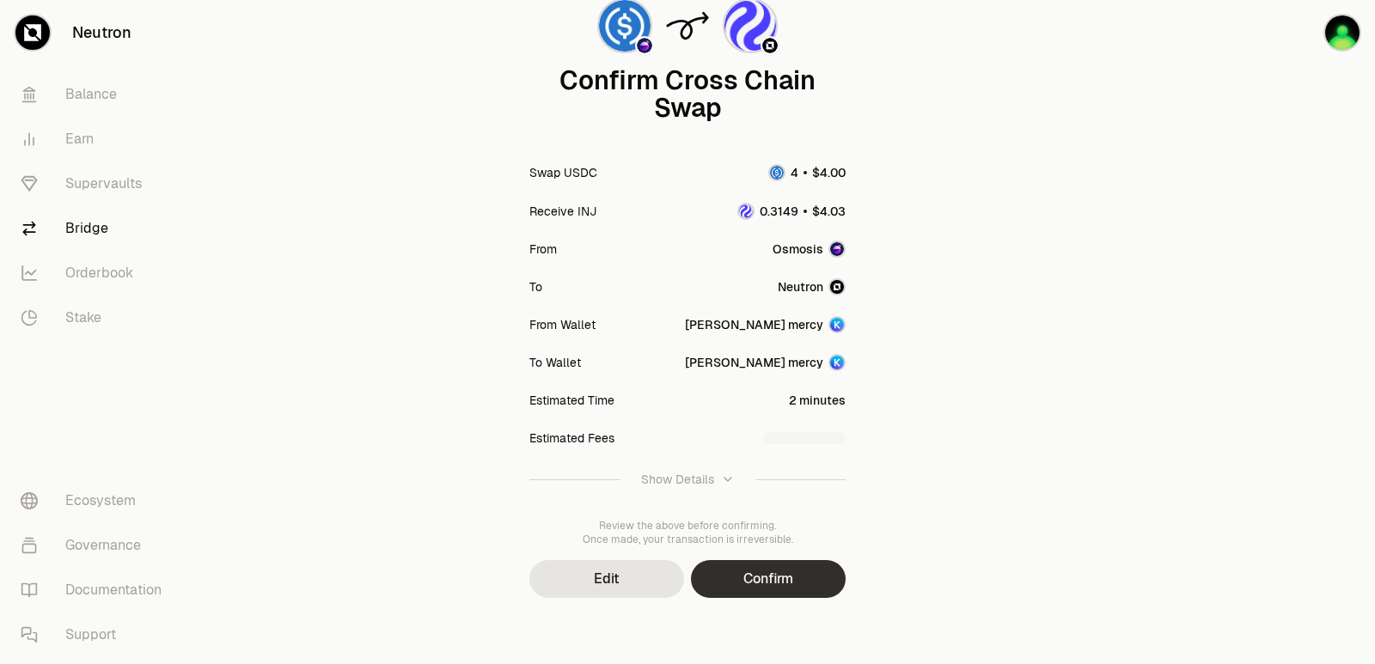
scroll to position [142, 0]
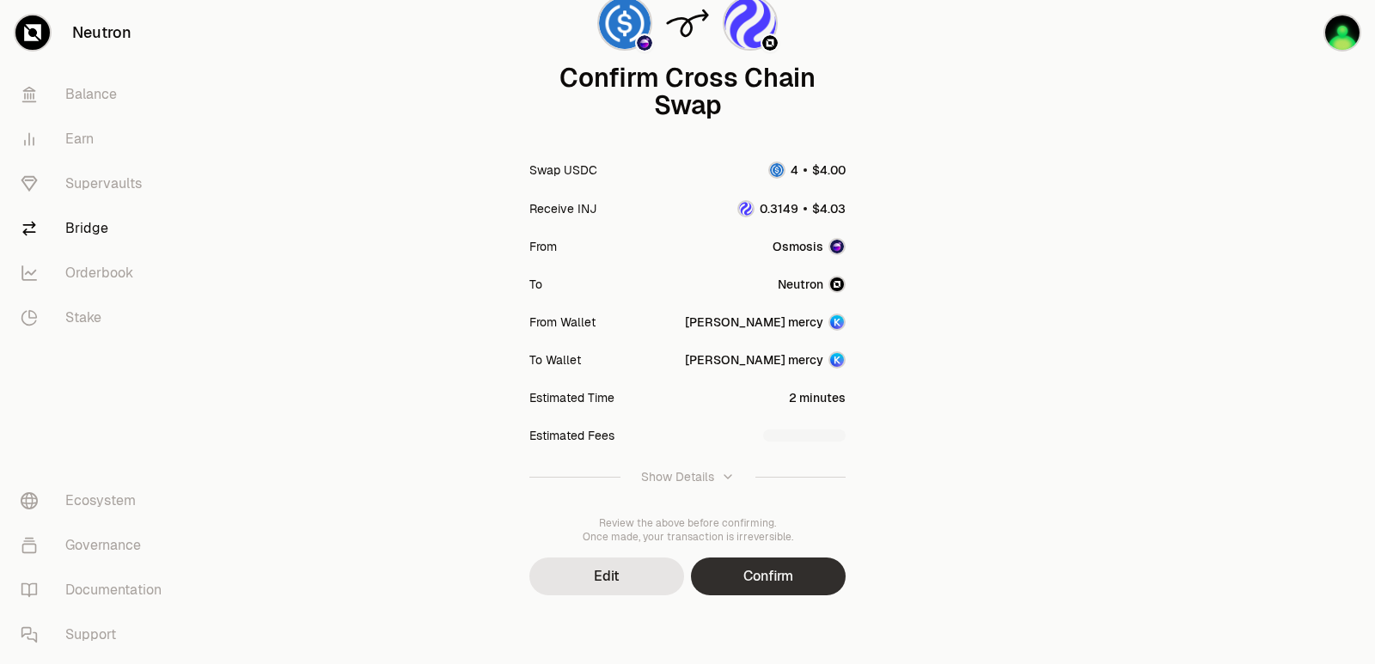
click at [806, 571] on button "Confirm" at bounding box center [768, 577] width 155 height 38
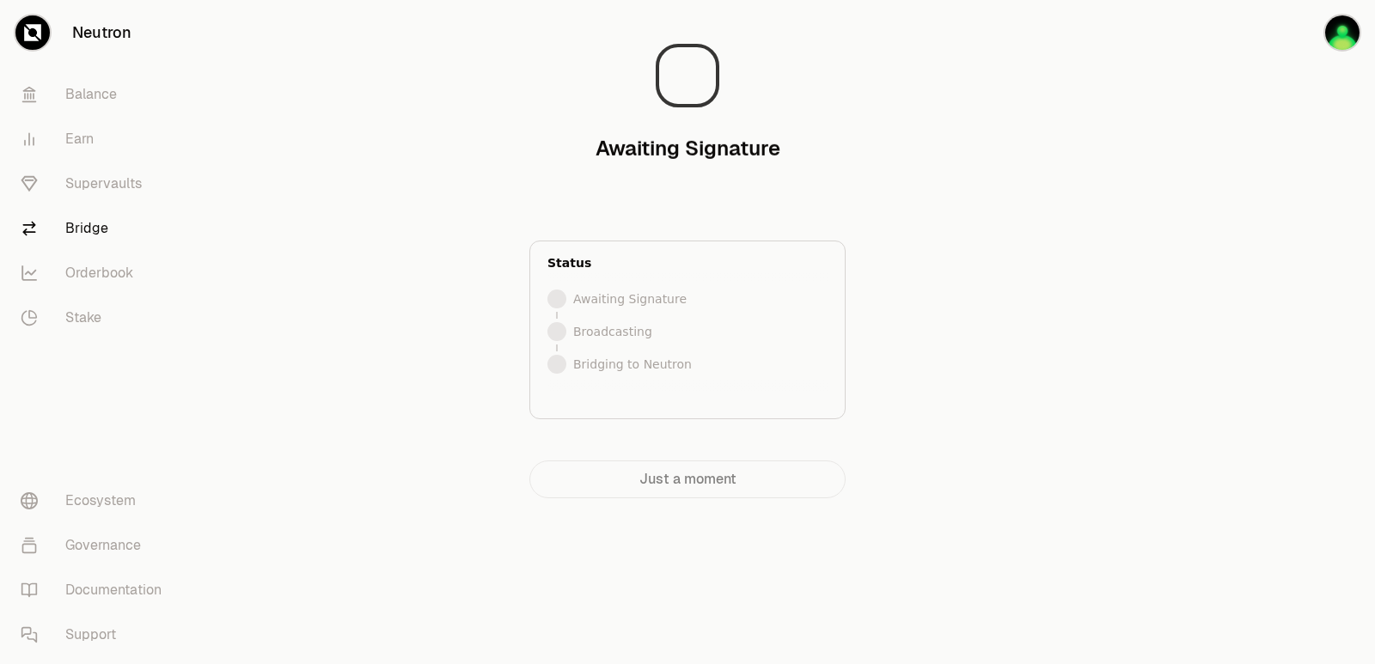
scroll to position [0, 0]
